Goal: Navigation & Orientation: Find specific page/section

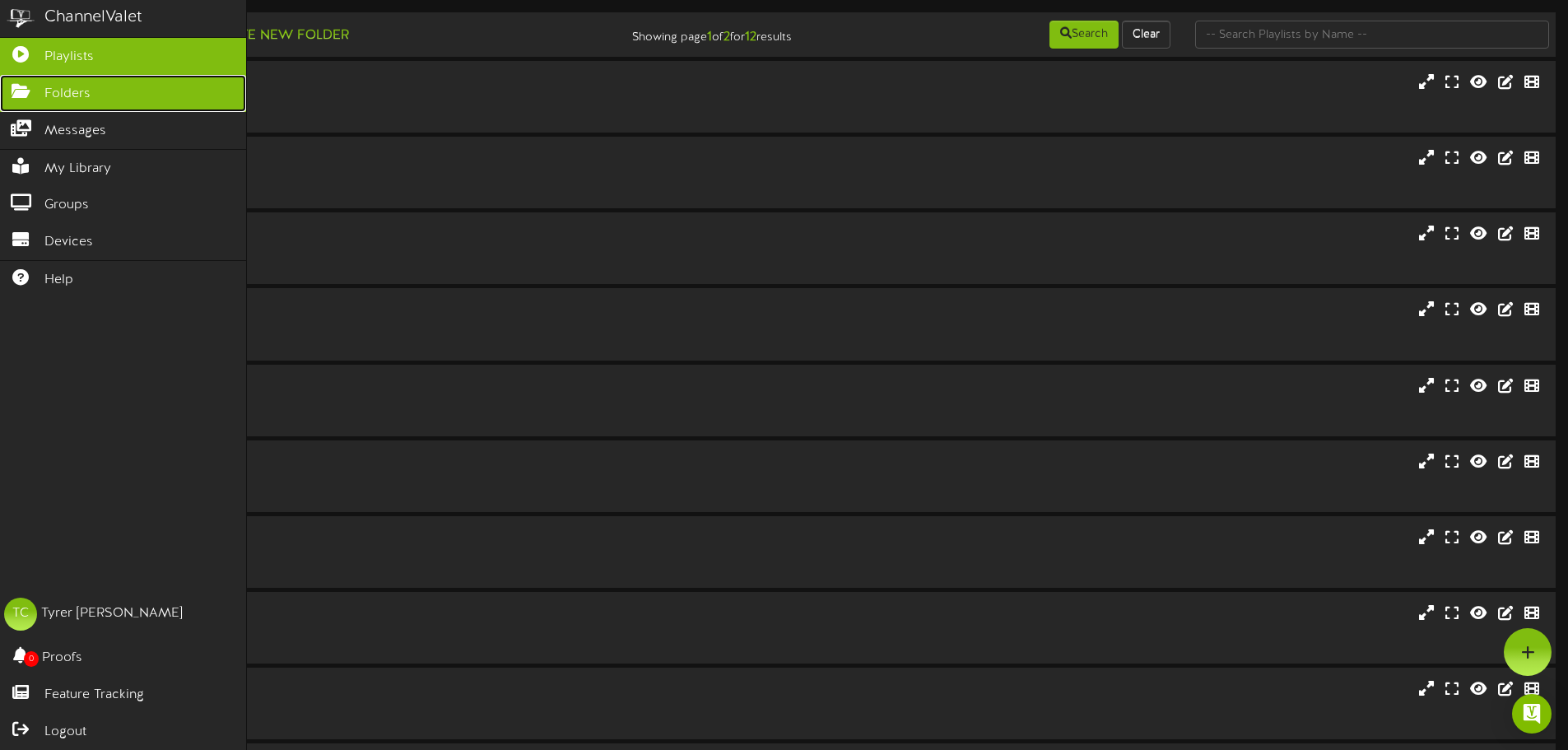
click at [36, 94] on icon at bounding box center [21, 88] width 41 height 12
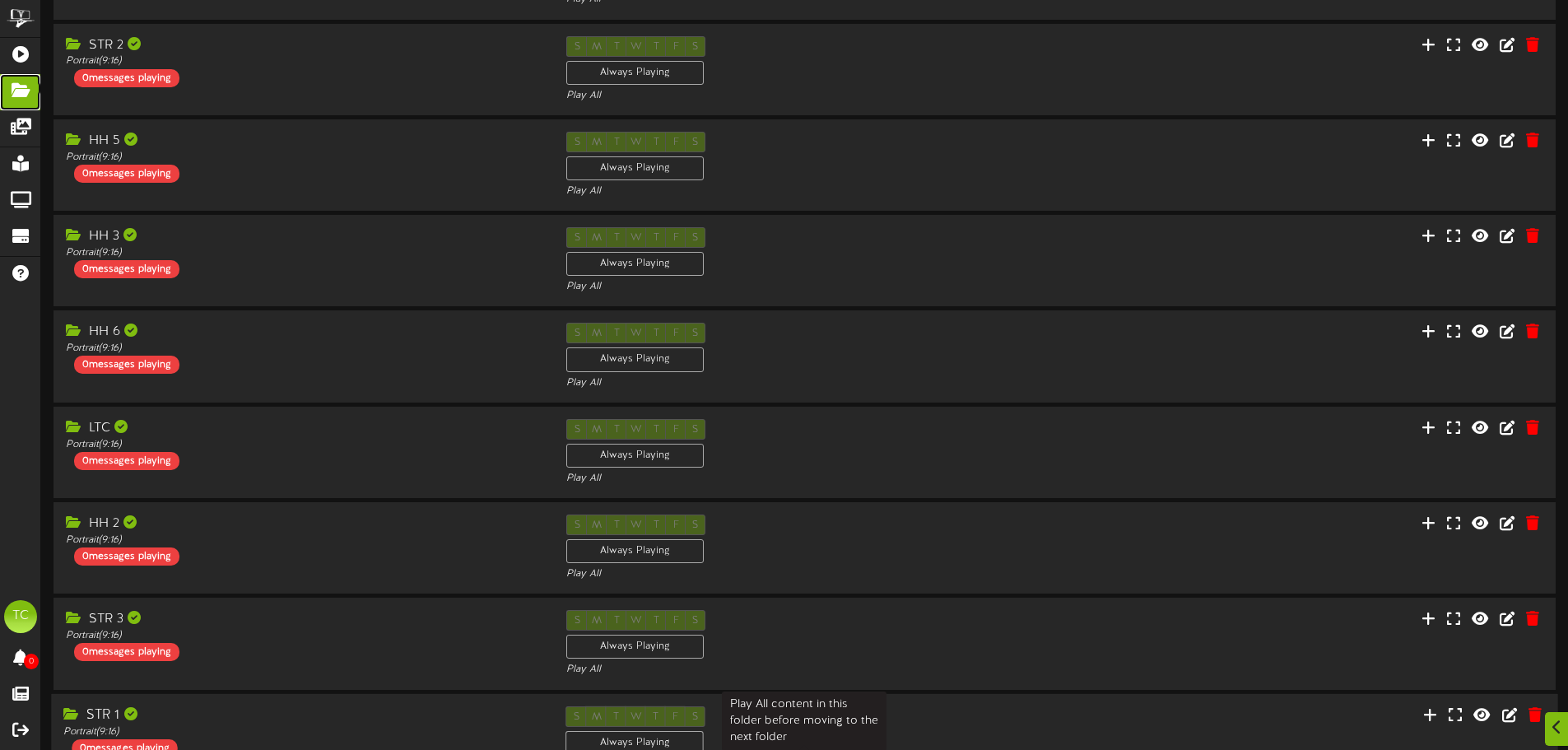
scroll to position [344, 0]
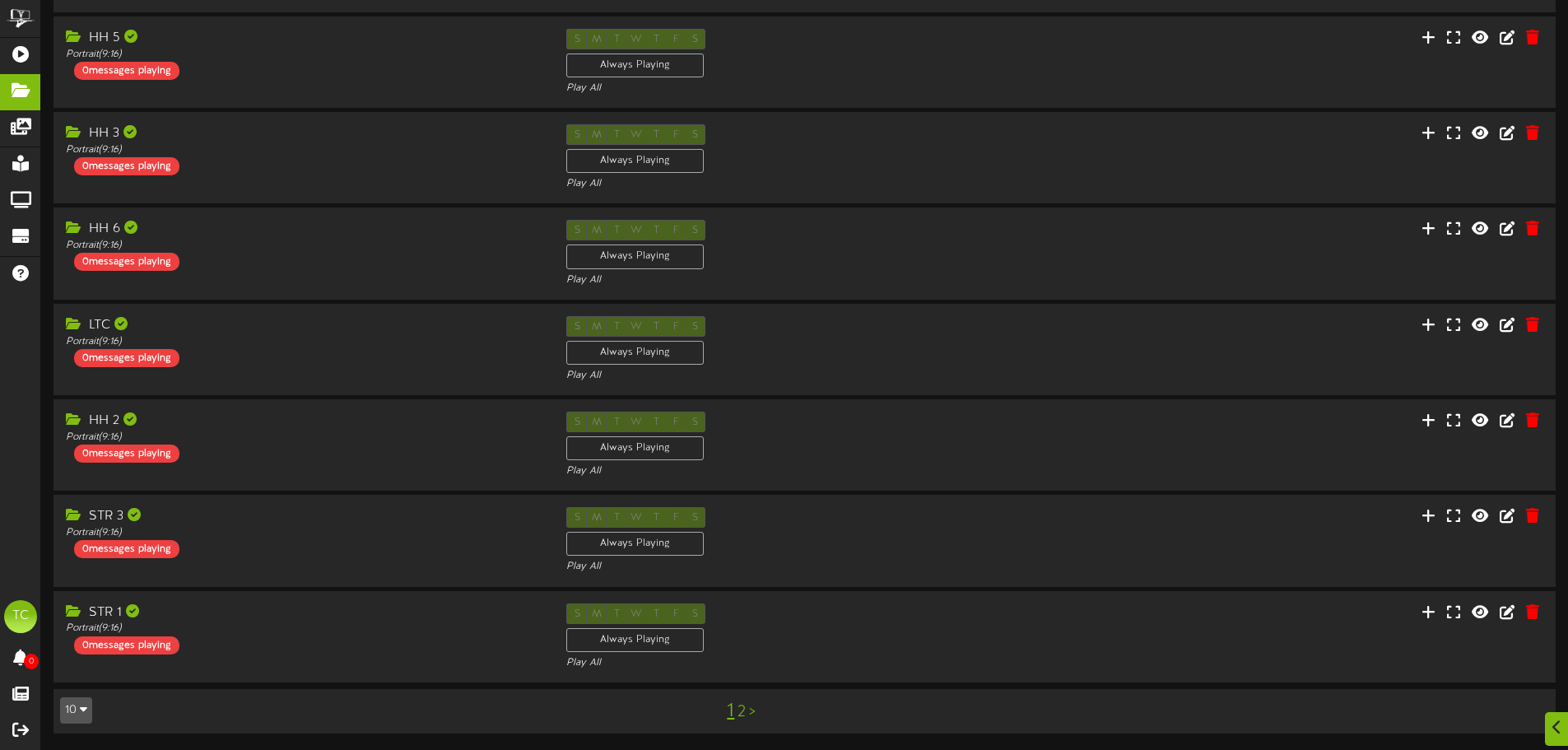
click at [739, 711] on link "2" at bounding box center [741, 711] width 8 height 18
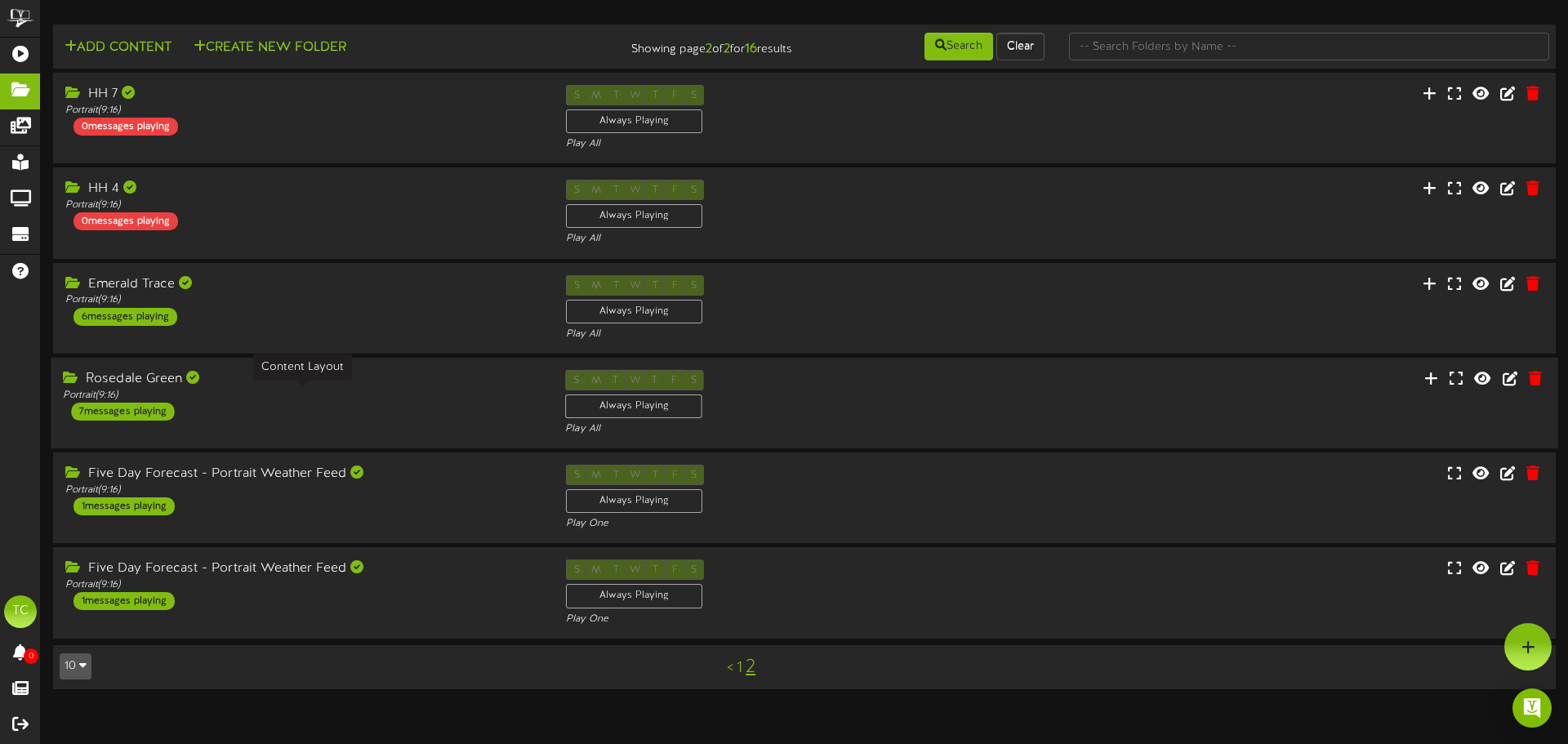
click at [253, 390] on div "Portrait ( 9:16 )" at bounding box center [301, 395] width 478 height 14
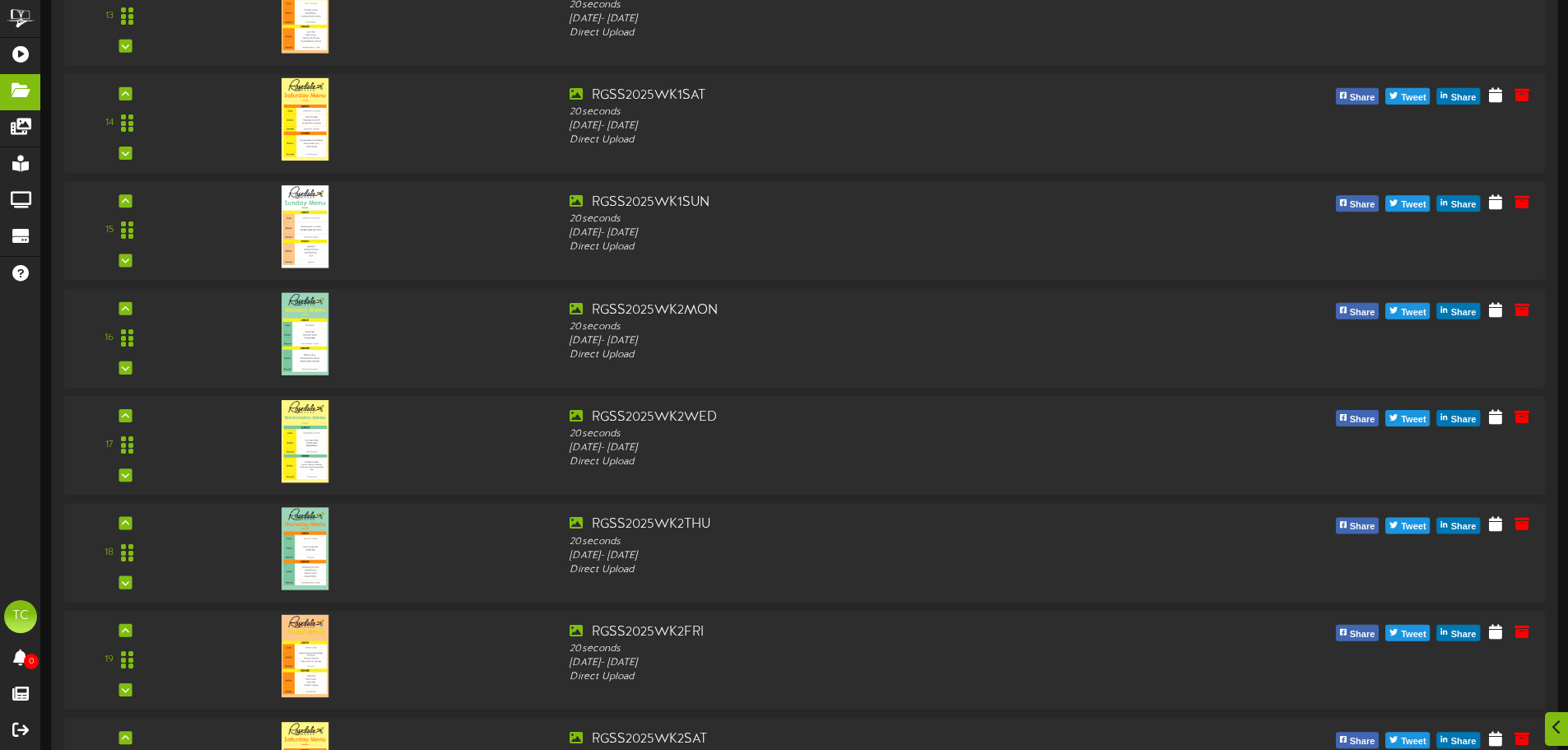
scroll to position [2137, 0]
